Goal: Task Accomplishment & Management: Use online tool/utility

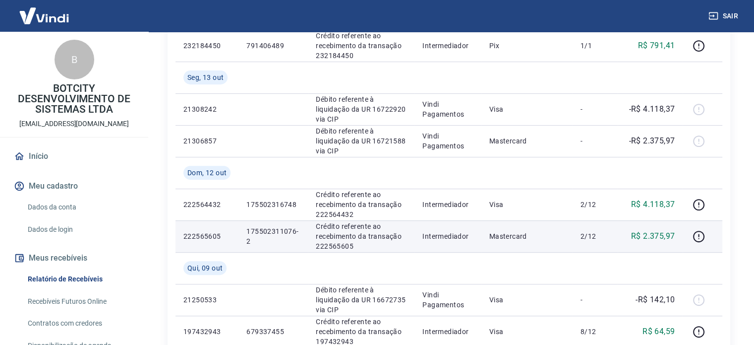
scroll to position [397, 0]
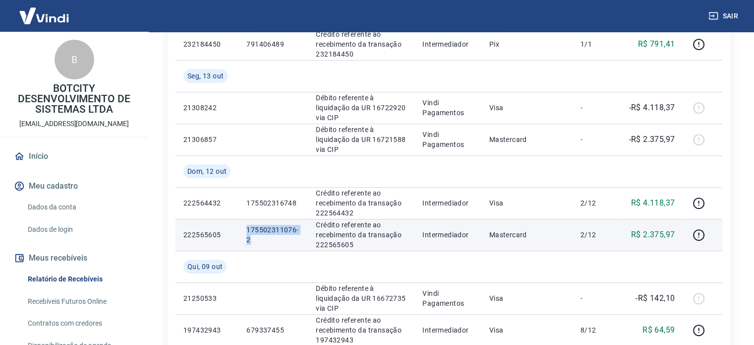
drag, startPoint x: 246, startPoint y: 231, endPoint x: 297, endPoint y: 236, distance: 50.9
click at [297, 236] on p "175502311076-2" at bounding box center [273, 235] width 54 height 20
copy p "175502311076-2"
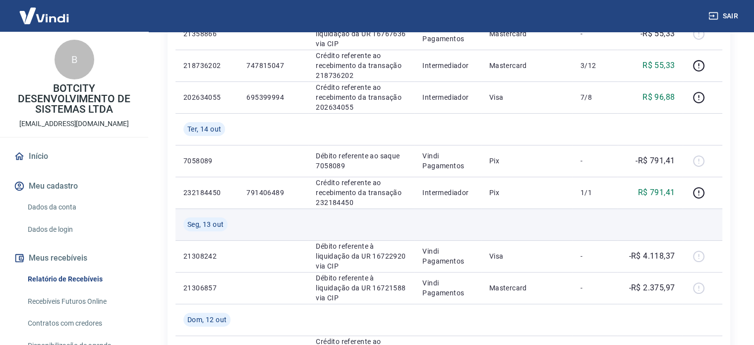
scroll to position [248, 0]
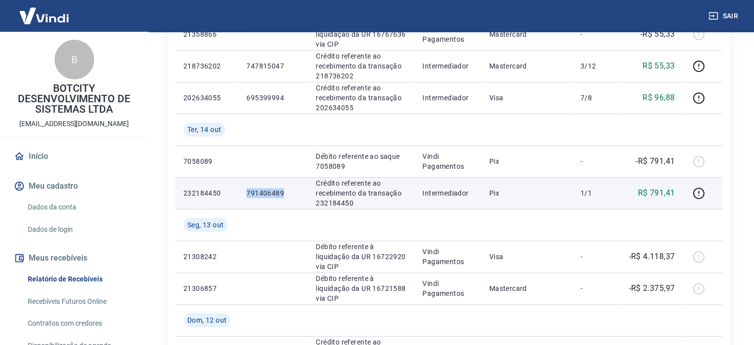
drag, startPoint x: 246, startPoint y: 195, endPoint x: 303, endPoint y: 193, distance: 57.5
click at [303, 193] on td "791406489" at bounding box center [272, 193] width 69 height 32
copy p "791406489"
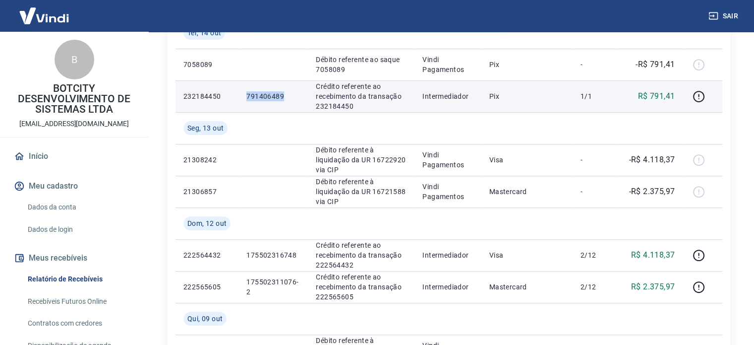
scroll to position [347, 0]
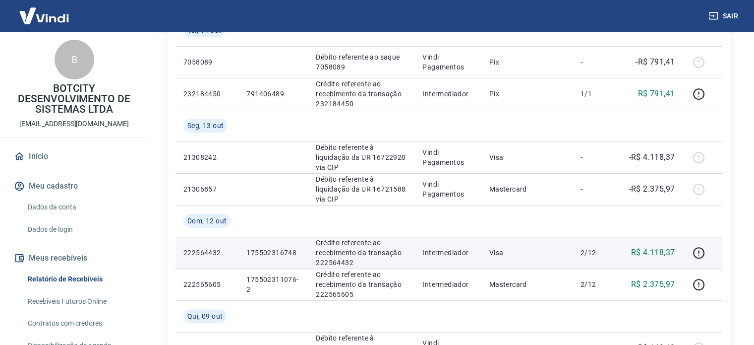
click at [262, 255] on p "175502316748" at bounding box center [273, 252] width 54 height 10
drag, startPoint x: 246, startPoint y: 253, endPoint x: 300, endPoint y: 259, distance: 54.9
click at [300, 259] on td "175502316748" at bounding box center [272, 252] width 69 height 32
copy p "175502316748"
